Goal: Navigation & Orientation: Find specific page/section

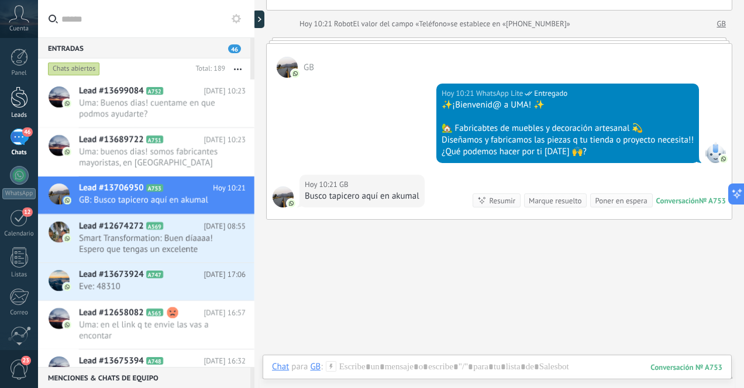
click at [19, 102] on div at bounding box center [20, 98] width 18 height 22
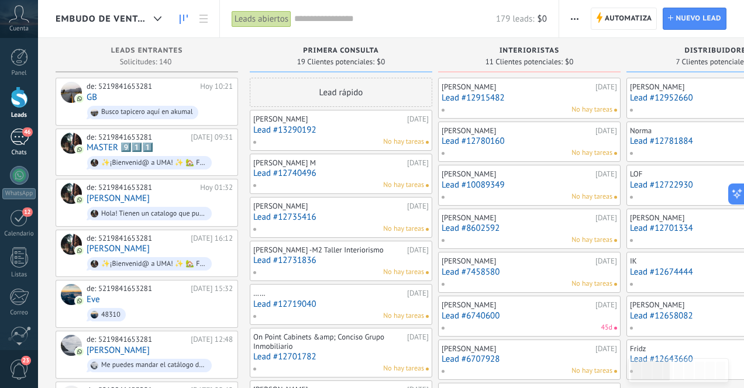
click at [17, 140] on div "46" at bounding box center [19, 137] width 19 height 17
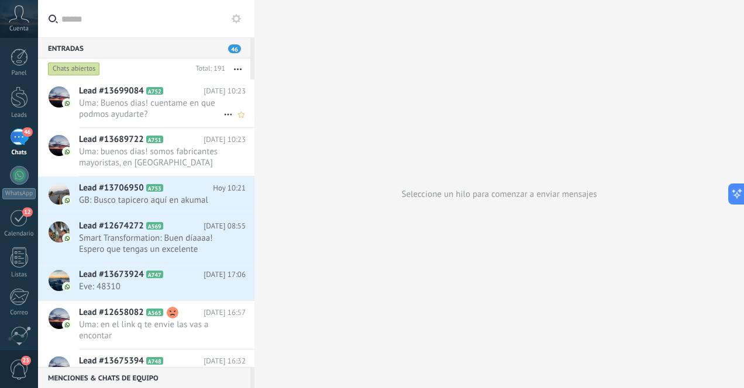
click at [181, 101] on span "Uma: Buenos dias! cuentame en que podmos ayudarte?" at bounding box center [151, 109] width 144 height 22
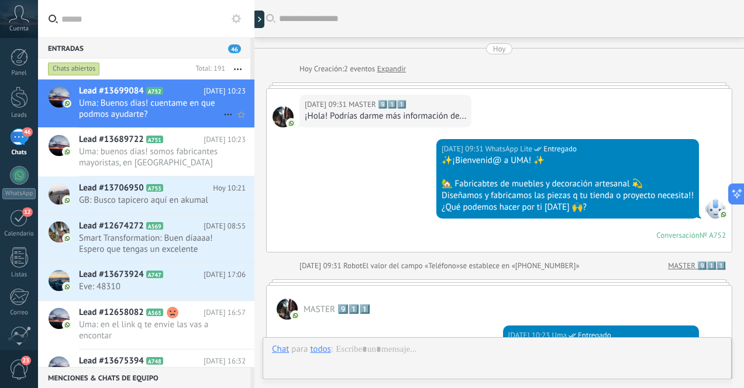
scroll to position [208, 0]
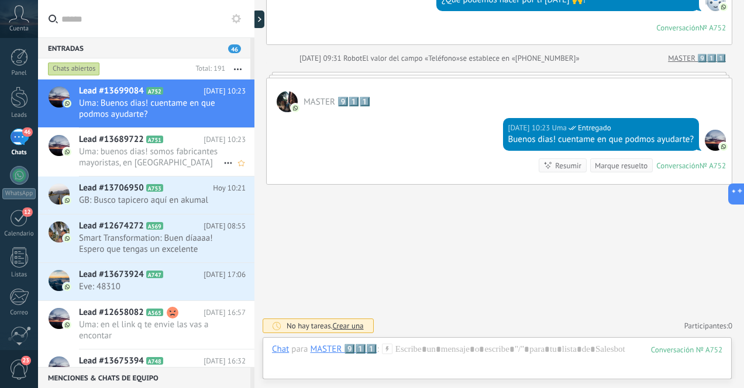
click at [177, 153] on span "Uma: buenos dias! somos fabricantes mayoristas, en [GEOGRAPHIC_DATA] de mobilia…" at bounding box center [151, 157] width 144 height 22
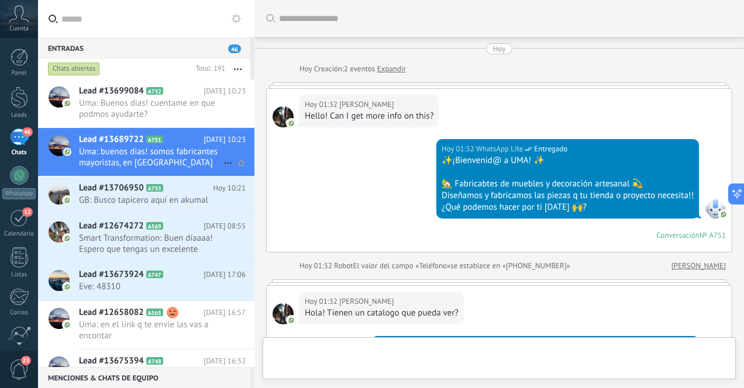
scroll to position [242, 0]
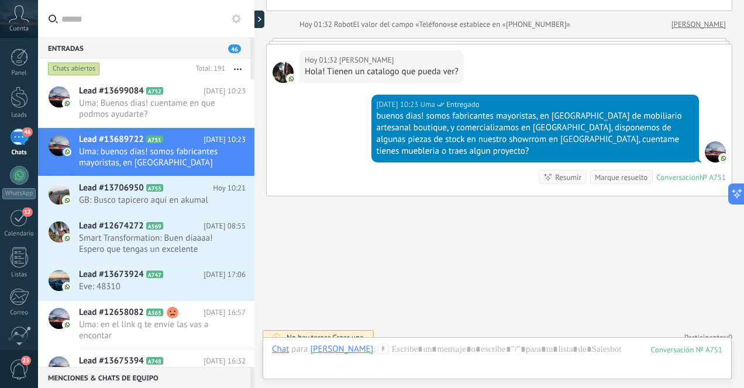
click at [18, 137] on div "46" at bounding box center [19, 137] width 19 height 17
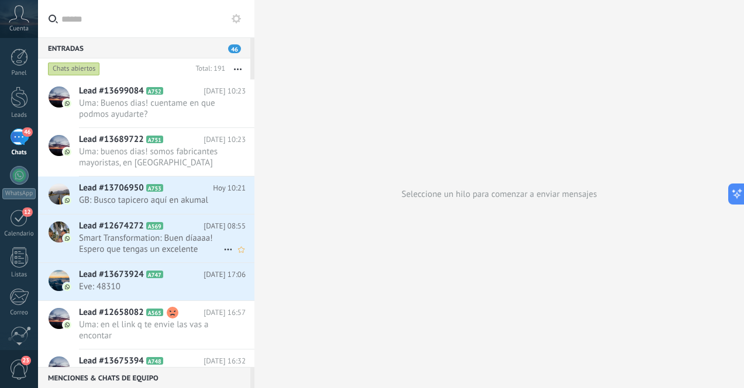
click at [199, 248] on span "Smart Transformation: Buen díaaaa! Espero que tengas un excelente [DATE] 🤍 te e…" at bounding box center [151, 244] width 144 height 22
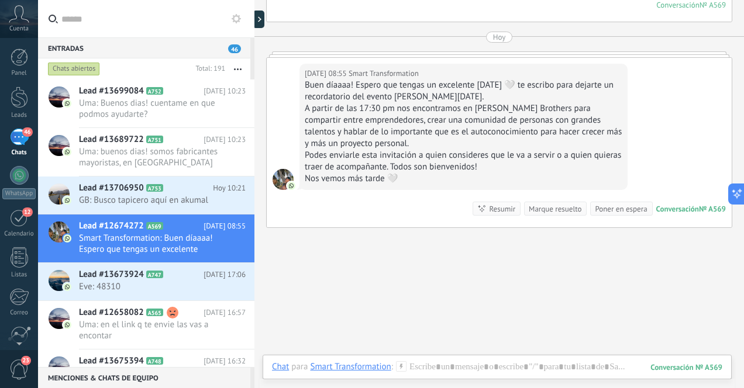
scroll to position [1244, 0]
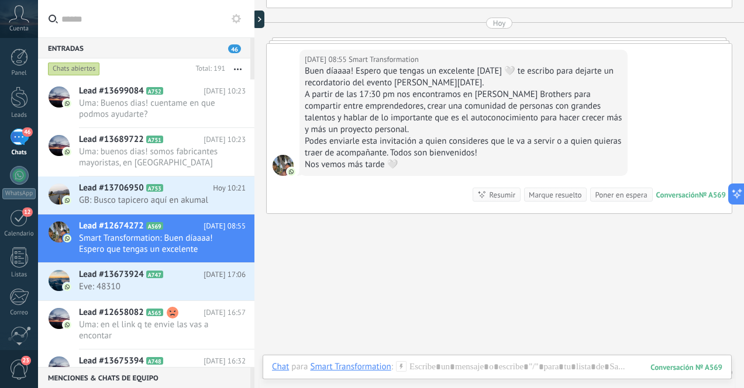
click at [17, 139] on div "46" at bounding box center [19, 137] width 19 height 17
